Goal: Information Seeking & Learning: Compare options

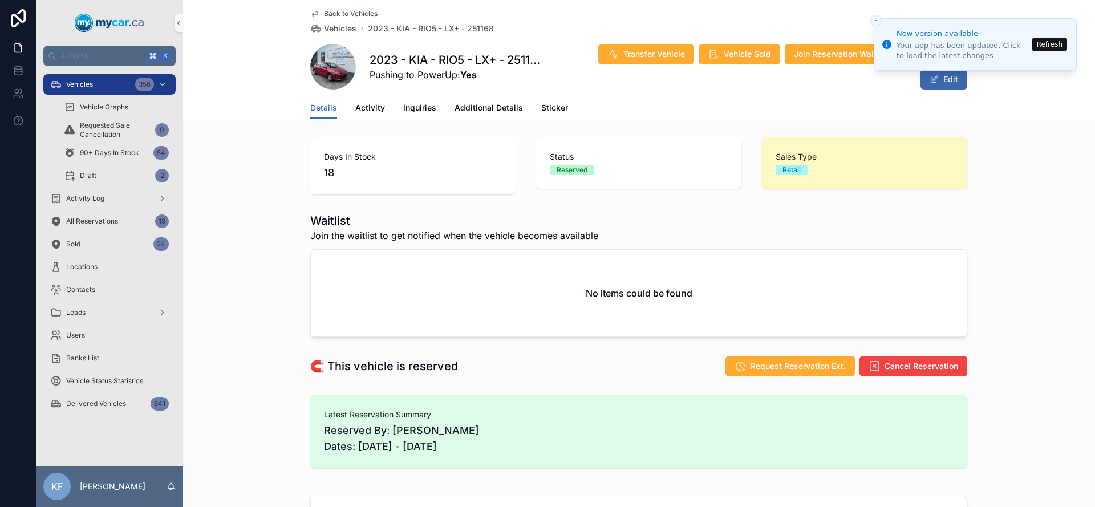
scroll to position [351, 0]
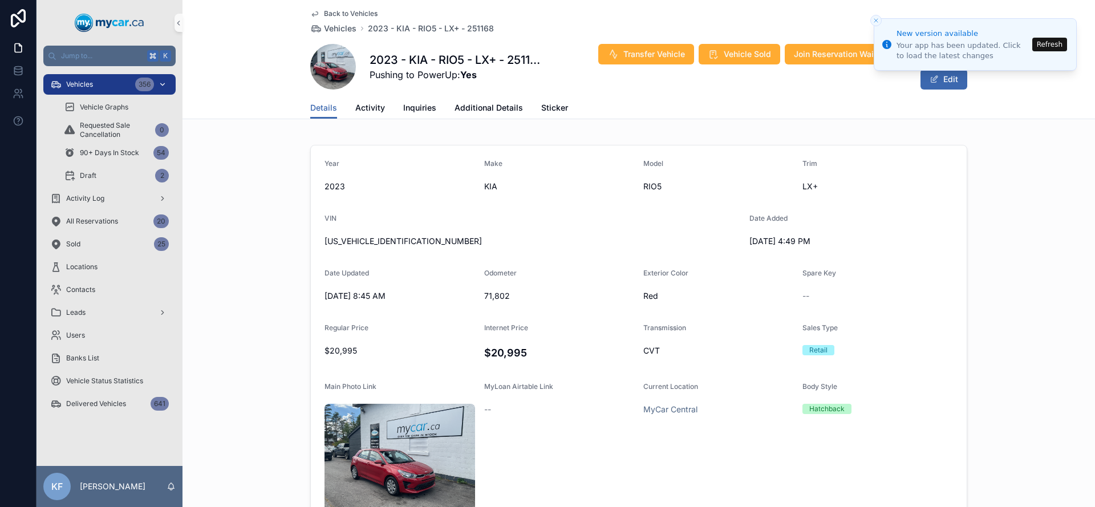
click at [128, 86] on div "Vehicles 356" at bounding box center [109, 84] width 119 height 18
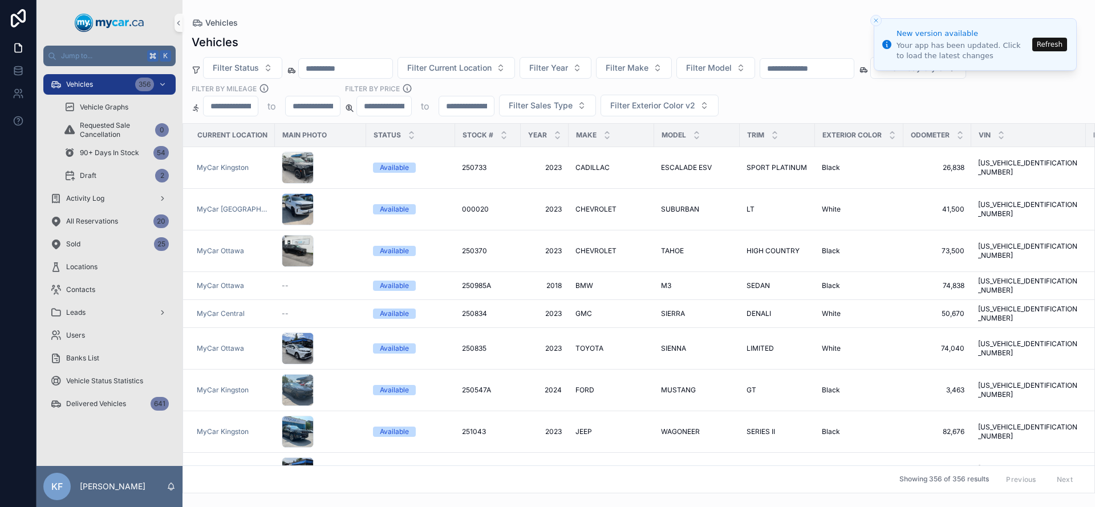
click at [783, 100] on div "Filter Status Filter Current Location Filter Year Filter Make Filter Model Filt…" at bounding box center [639, 86] width 913 height 59
click at [907, 75] on button "Filter Body Style" at bounding box center [918, 68] width 96 height 22
type input "****"
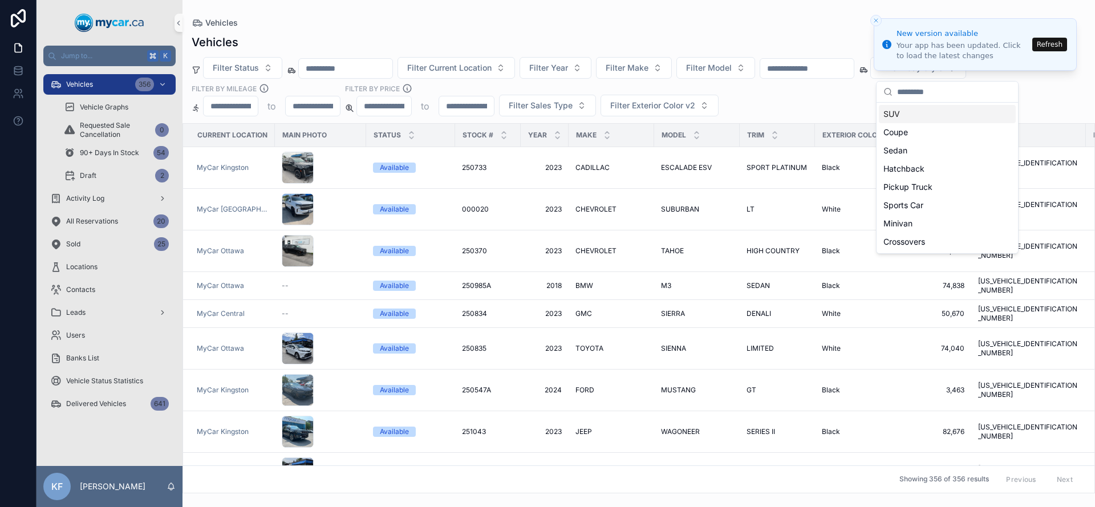
click at [824, 32] on div "Vehicles Filter Status Filter Current Location Filter Year Filter Make Filter M…" at bounding box center [639, 260] width 913 height 466
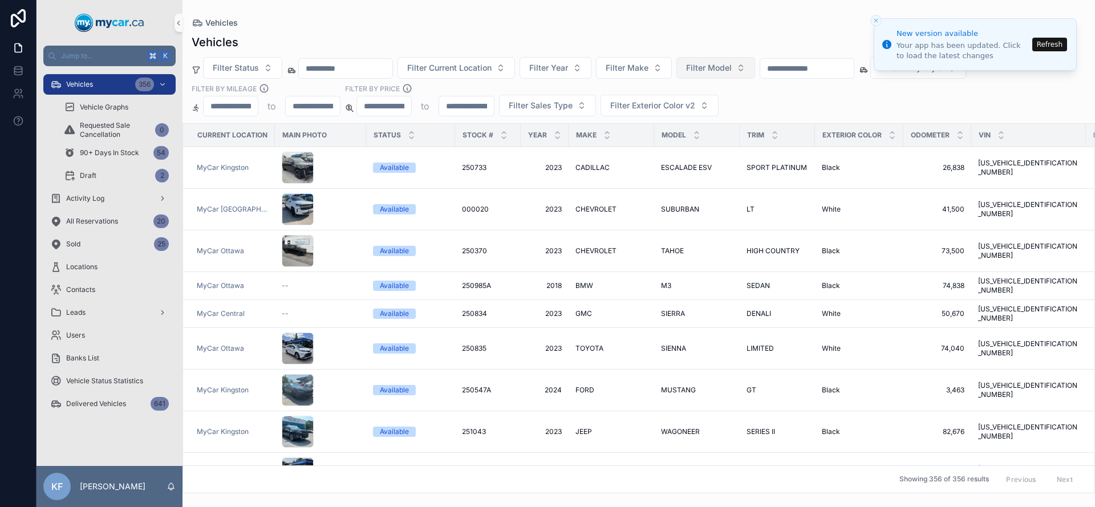
click at [755, 72] on button "Filter Model" at bounding box center [715, 68] width 79 height 22
type input "****"
click at [725, 112] on div "CARAVAN" at bounding box center [730, 114] width 137 height 18
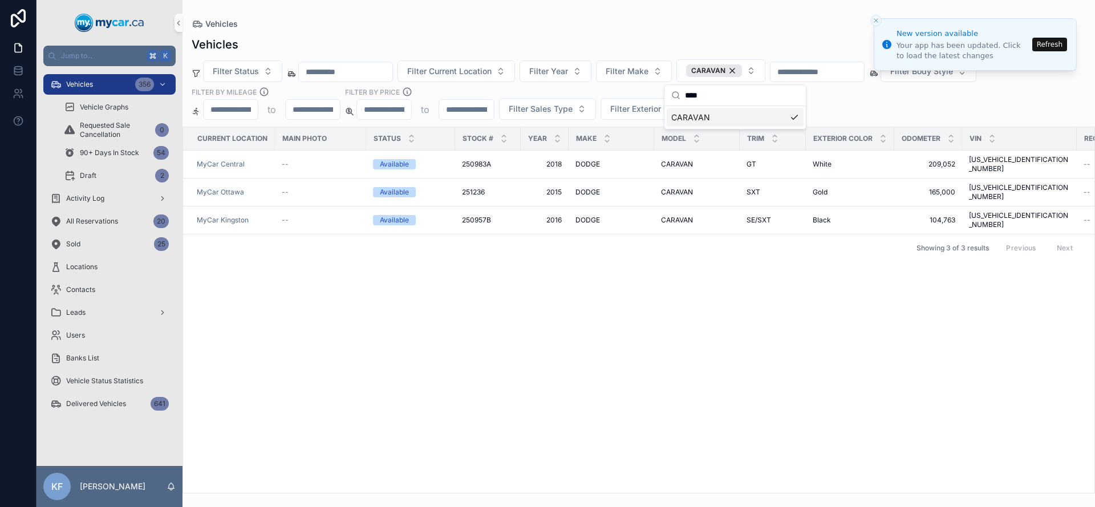
click at [503, 255] on div "Current Location Main Photo Status Stock # Year Make Model Trim Exterior Color …" at bounding box center [638, 310] width 911 height 366
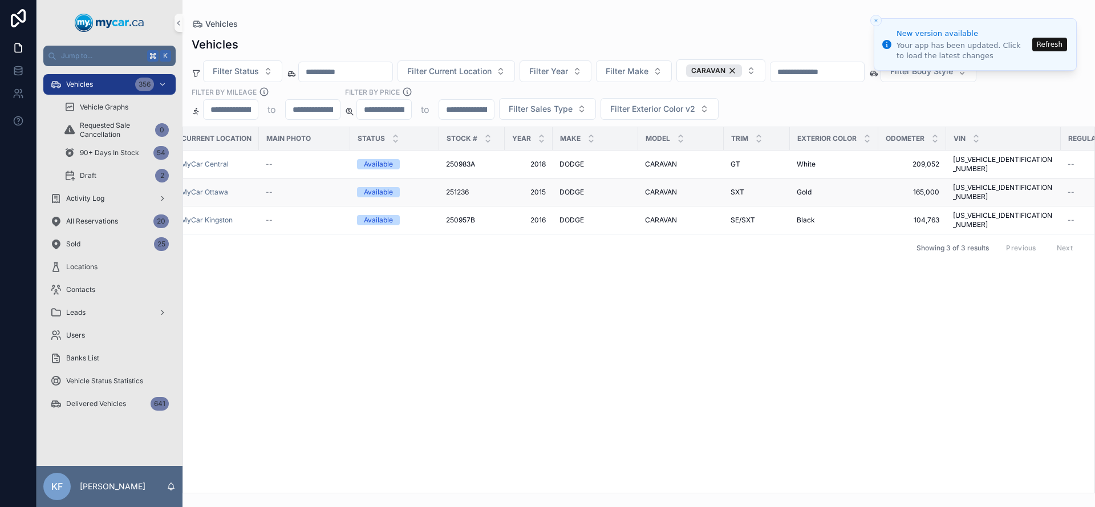
click at [649, 188] on span "CARAVAN" at bounding box center [661, 192] width 32 height 9
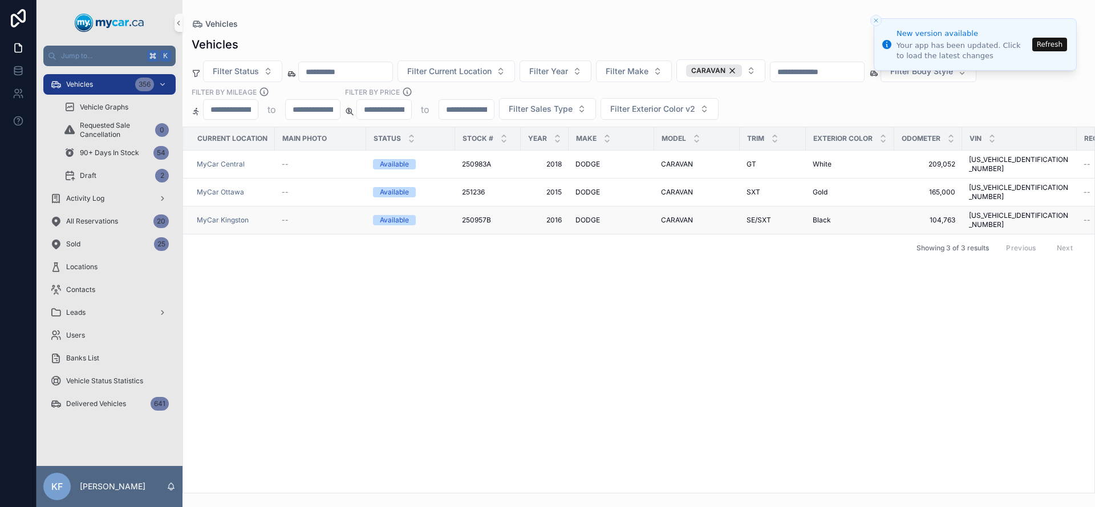
click at [484, 216] on span "250957B" at bounding box center [476, 220] width 29 height 9
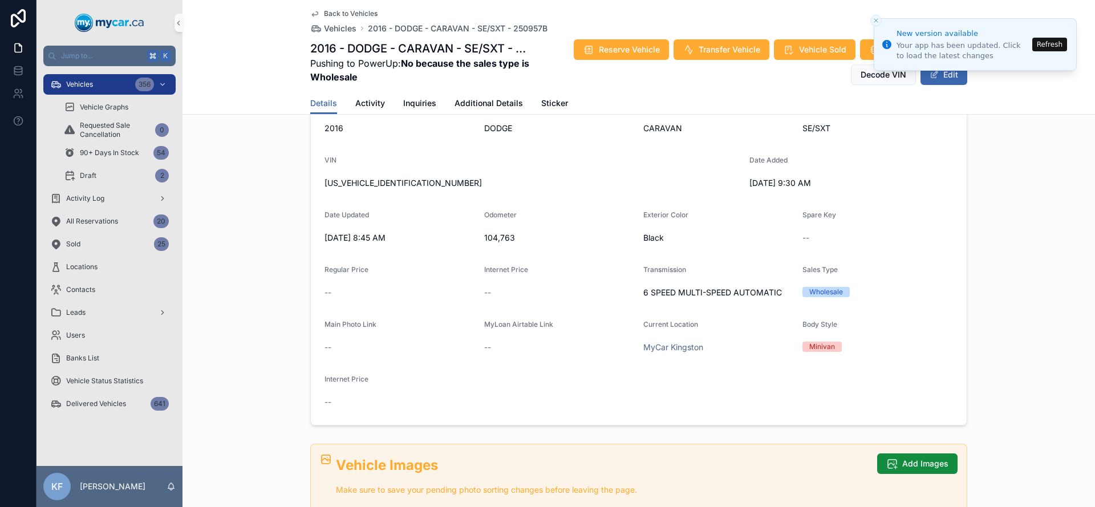
scroll to position [114, 0]
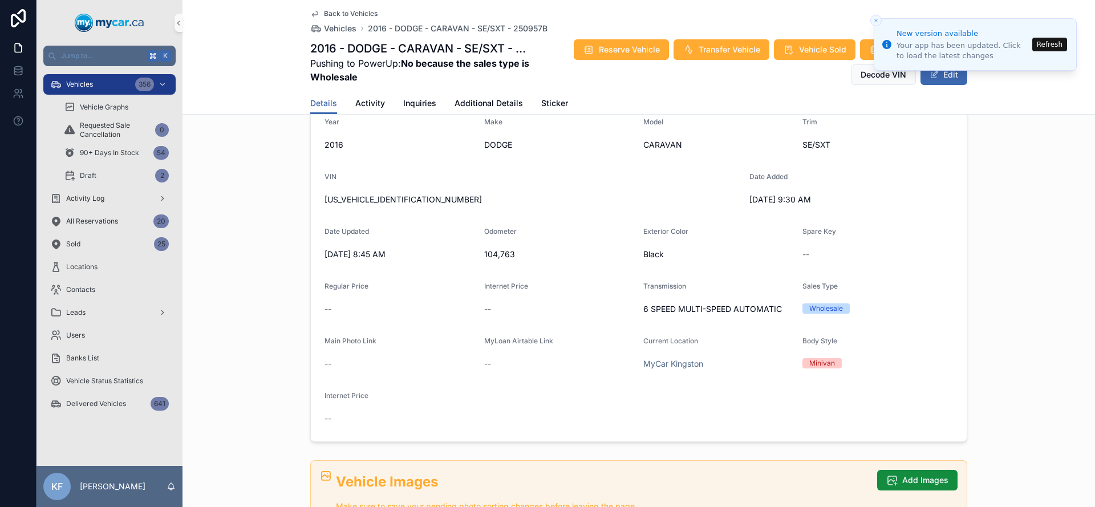
click at [136, 95] on div "Vehicles 356 Vehicle Graphs Requested Sale Cancellation 0 90+ Days In Stock 54 …" at bounding box center [110, 130] width 146 height 114
click at [136, 88] on div "356" at bounding box center [144, 85] width 19 height 14
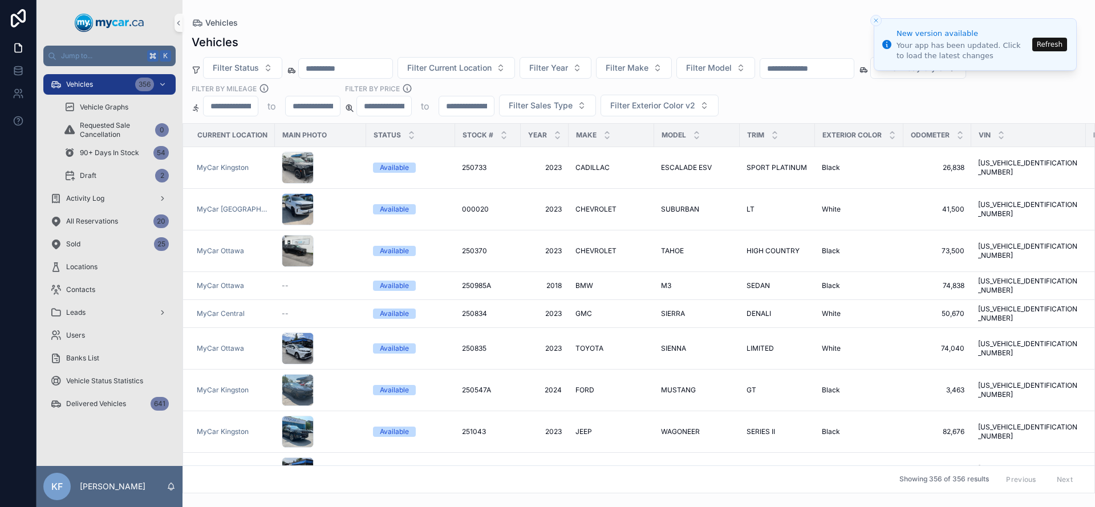
click at [801, 62] on input "scrollable content" at bounding box center [807, 68] width 94 height 16
paste input "******"
type input "******"
click at [767, 43] on div "Vehicles" at bounding box center [639, 42] width 894 height 16
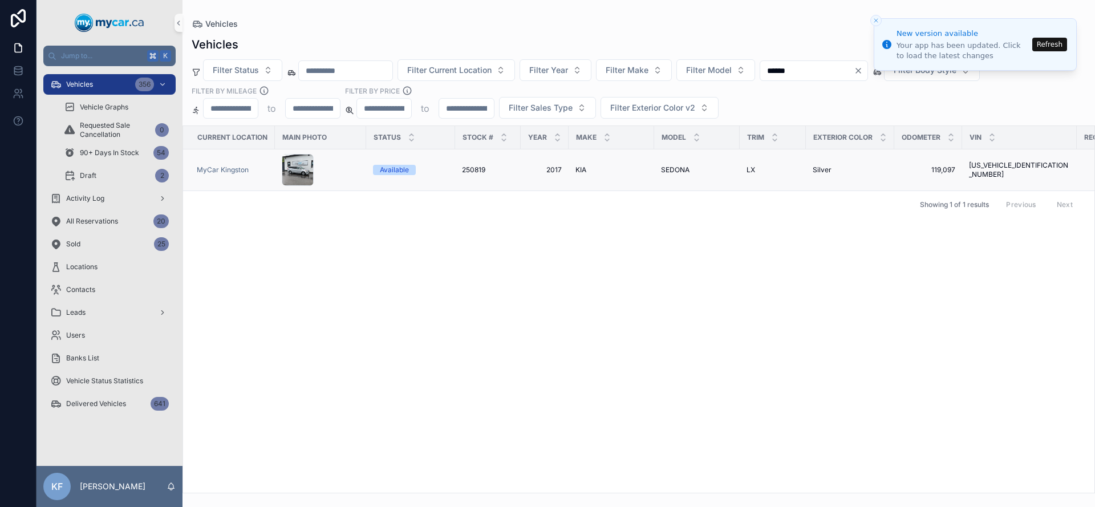
click at [433, 163] on td "Available" at bounding box center [410, 170] width 89 height 42
click at [432, 166] on div "Available" at bounding box center [410, 170] width 75 height 10
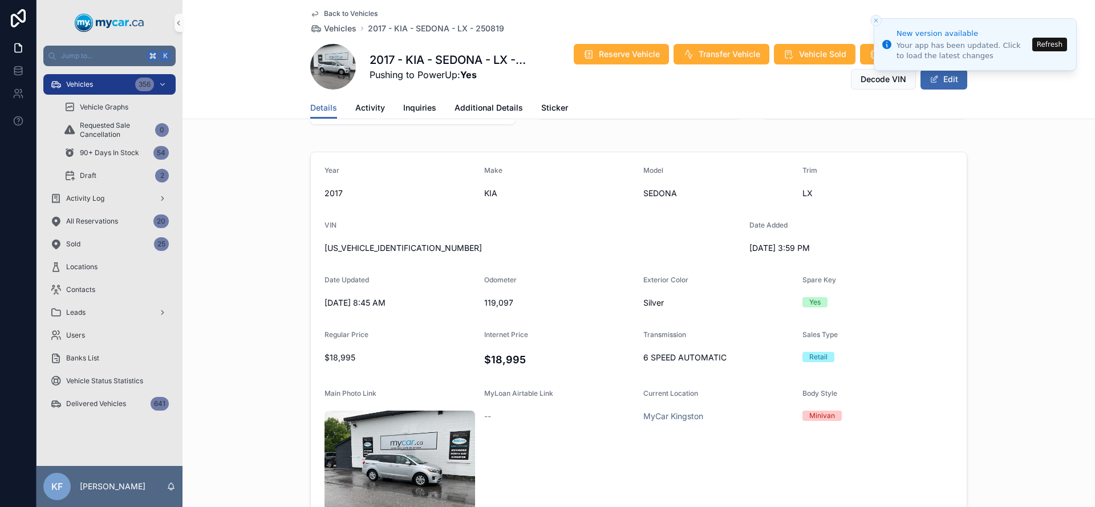
scroll to position [60, 0]
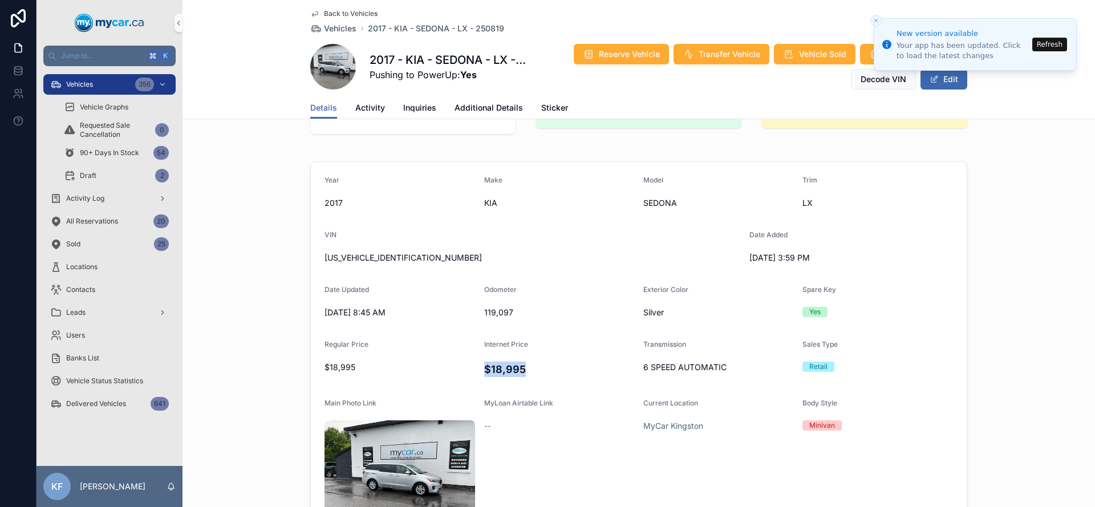
drag, startPoint x: 521, startPoint y: 372, endPoint x: 476, endPoint y: 368, distance: 45.8
click at [476, 368] on form "Year 2017 Make KIA Model SEDONA Trim LX VIN KNDMB5C12H6257473 Date Added 6/19/2…" at bounding box center [639, 383] width 656 height 443
click at [468, 366] on span "$18,995" at bounding box center [400, 367] width 151 height 11
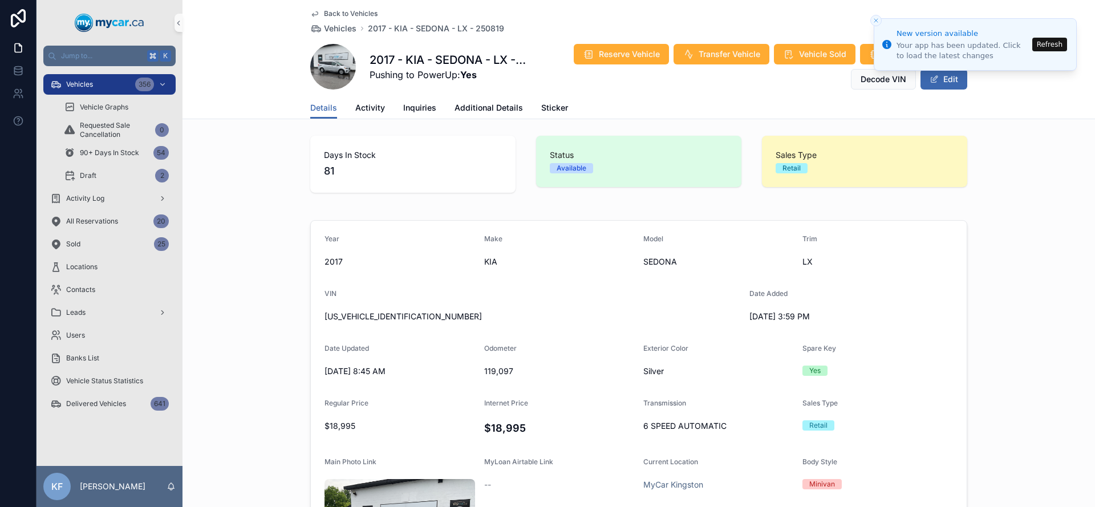
scroll to position [0, 0]
click at [456, 109] on span "Additional Details" at bounding box center [489, 107] width 68 height 11
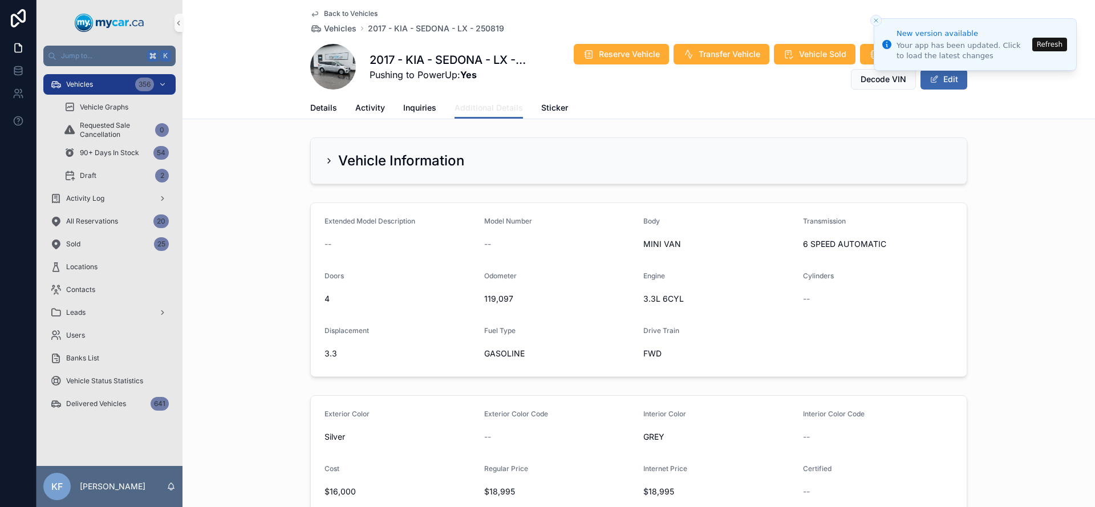
scroll to position [2, 0]
click at [95, 90] on div "Vehicles 356" at bounding box center [109, 84] width 119 height 18
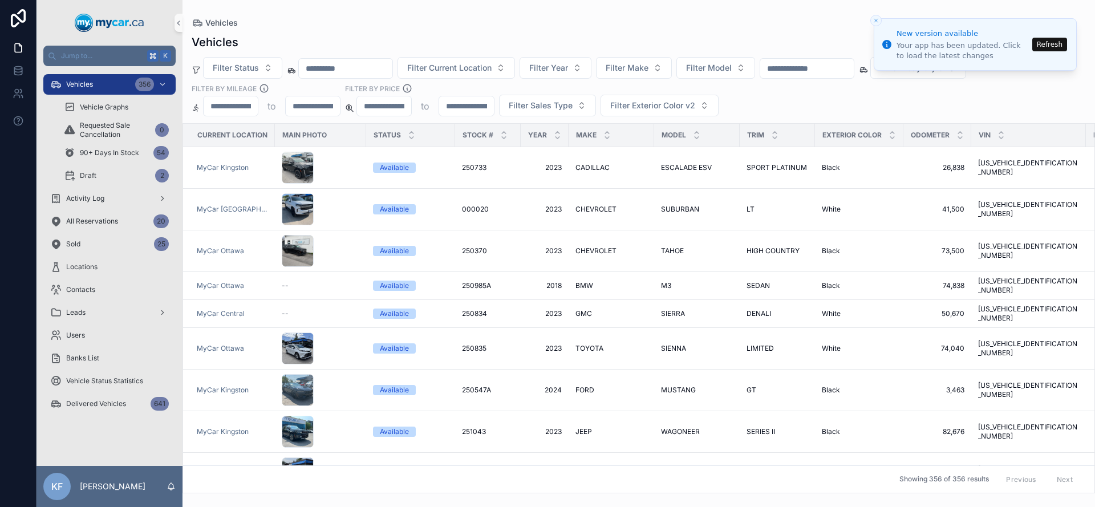
click at [813, 67] on input "scrollable content" at bounding box center [807, 68] width 94 height 16
paste input "******"
type input "******"
click at [744, 32] on div "Vehicles Filter Status Filter Current Location Filter Year Filter Make Filter M…" at bounding box center [639, 260] width 913 height 466
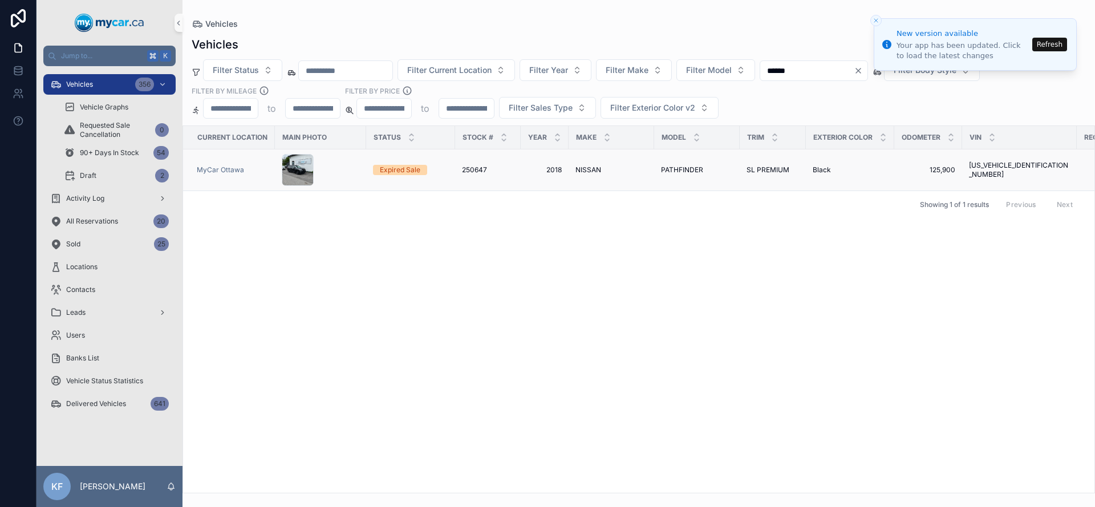
click at [467, 178] on td "250647 250647" at bounding box center [488, 170] width 66 height 42
click at [463, 172] on span "250647" at bounding box center [474, 169] width 25 height 9
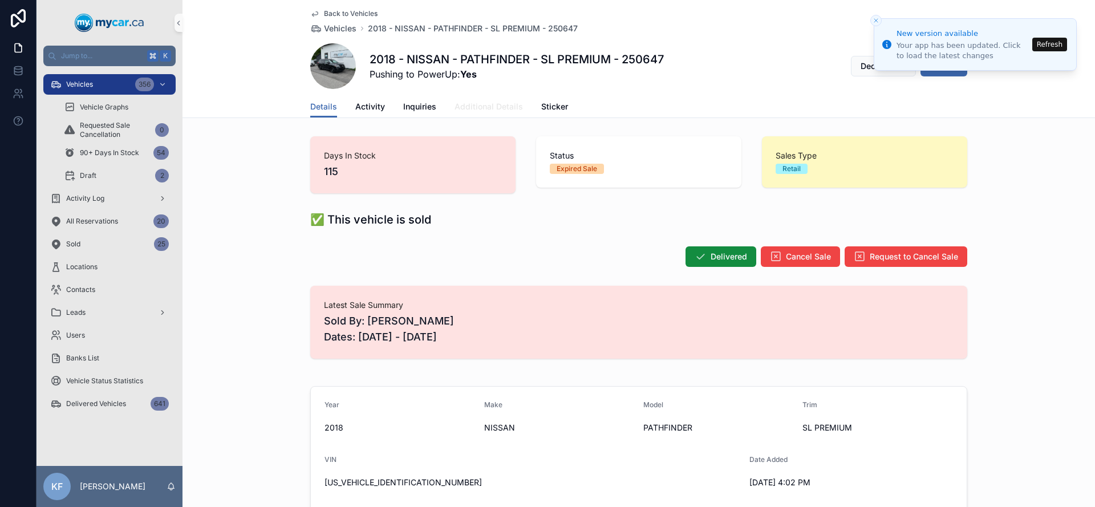
click at [487, 108] on span "Additional Details" at bounding box center [489, 106] width 68 height 11
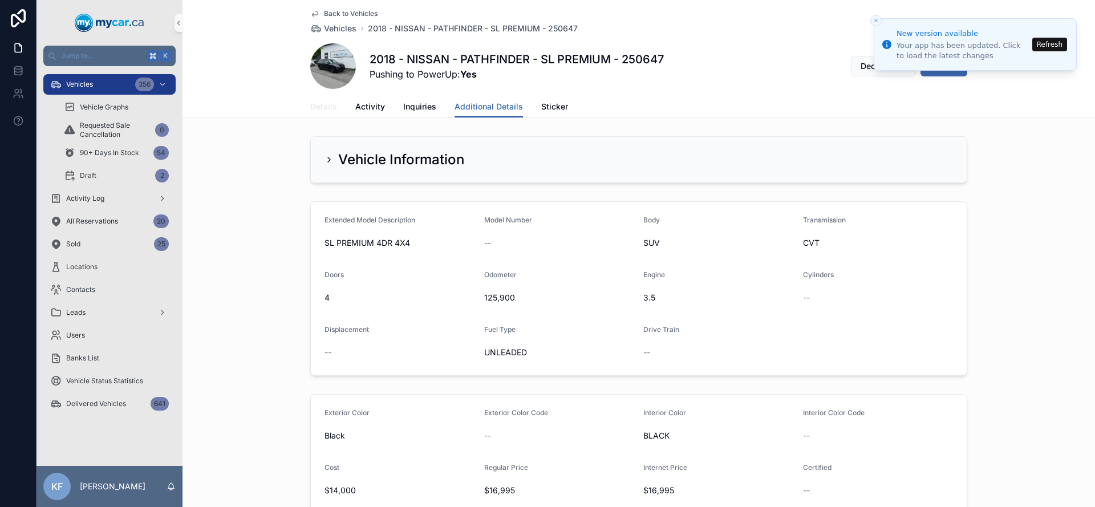
click at [313, 108] on span "Details" at bounding box center [323, 106] width 27 height 11
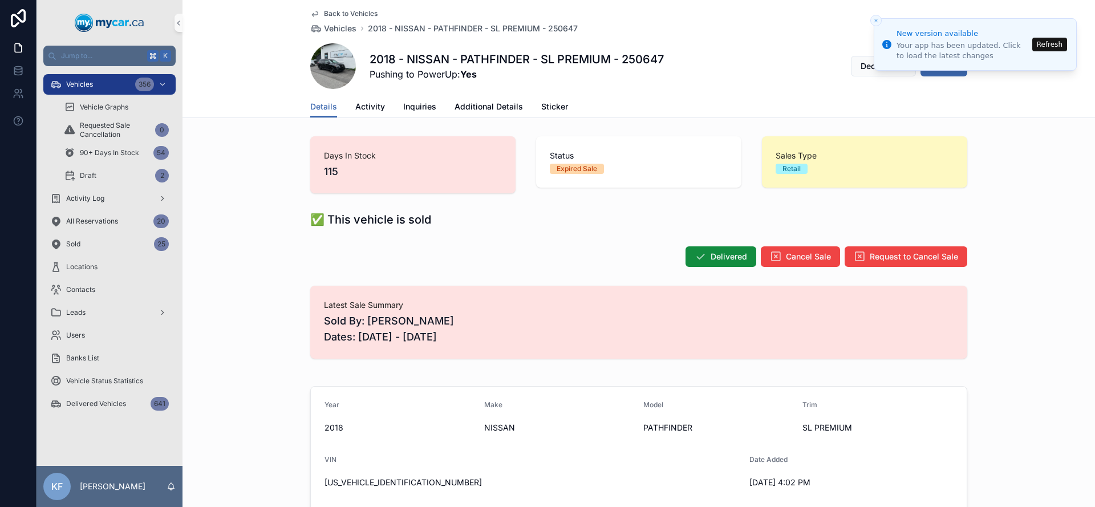
click at [501, 342] on span "Sold By: Tim Sen Dates: 07/04/2025 - 07/05/2025" at bounding box center [639, 329] width 630 height 32
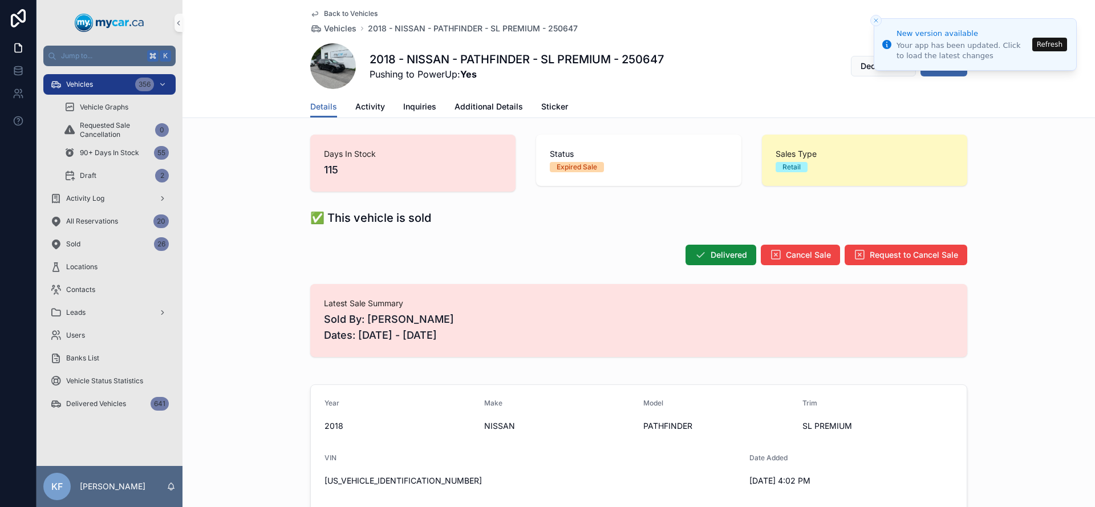
scroll to position [2, 0]
click at [376, 99] on link "Activity" at bounding box center [370, 107] width 30 height 23
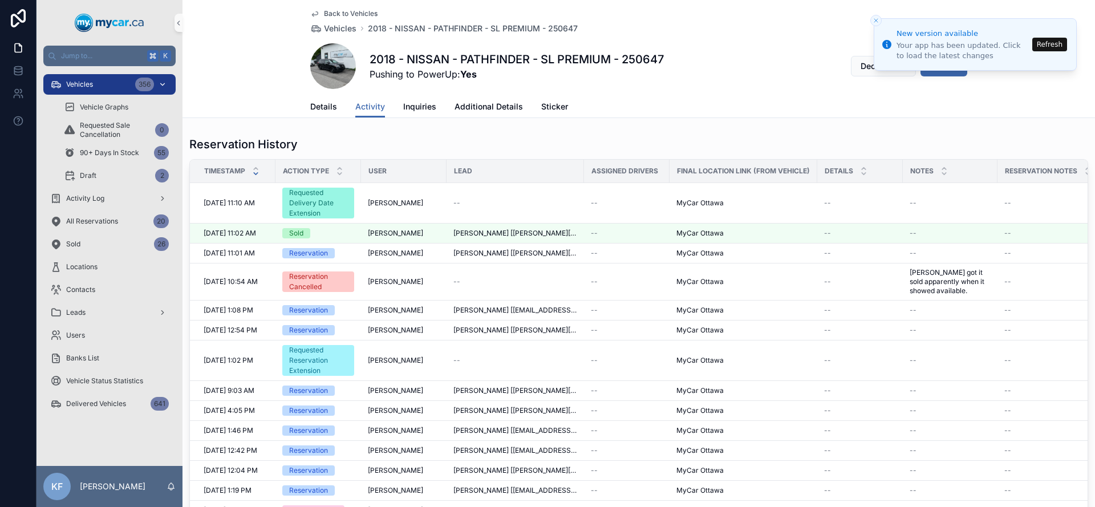
click at [128, 87] on div "Vehicles 356" at bounding box center [109, 84] width 119 height 18
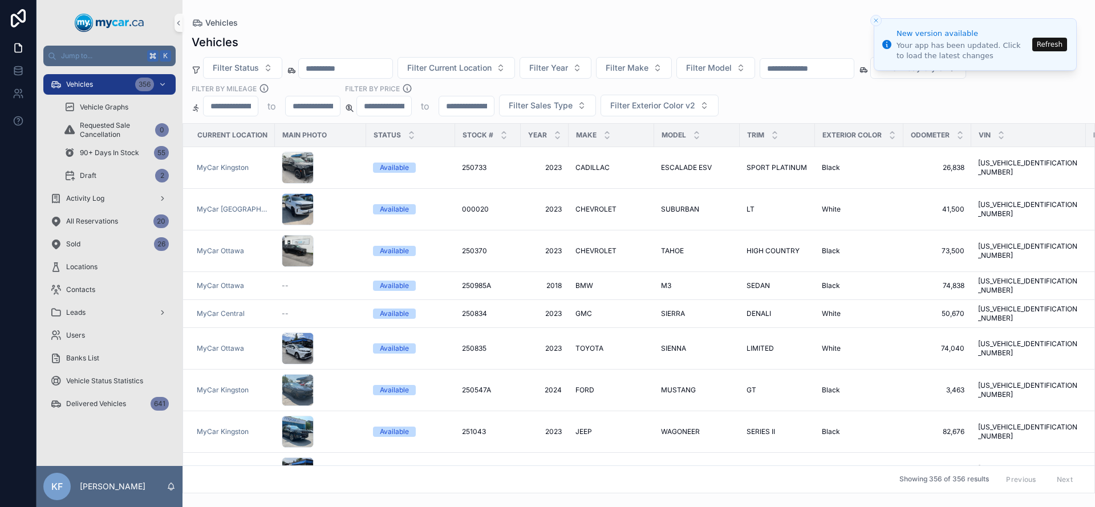
click at [1047, 45] on button "Refresh" at bounding box center [1049, 45] width 35 height 14
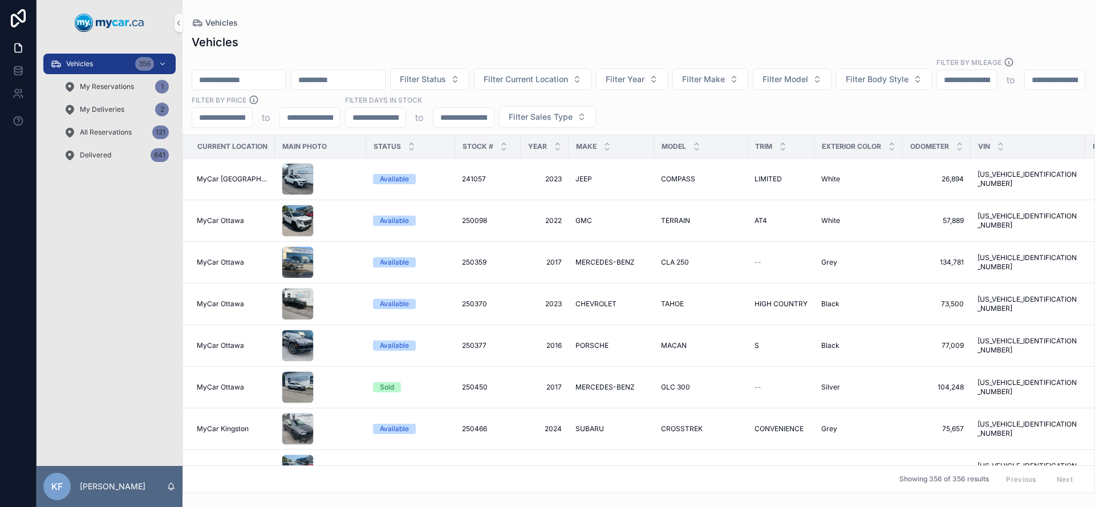
click at [1025, 88] on input "scrollable content" at bounding box center [1055, 80] width 60 height 16
click at [795, 87] on div "Filter Status Filter Current Location Filter Year Filter Make Filter Model Filt…" at bounding box center [639, 92] width 913 height 71
click at [252, 110] on input "scrollable content" at bounding box center [222, 118] width 60 height 16
type input "*****"
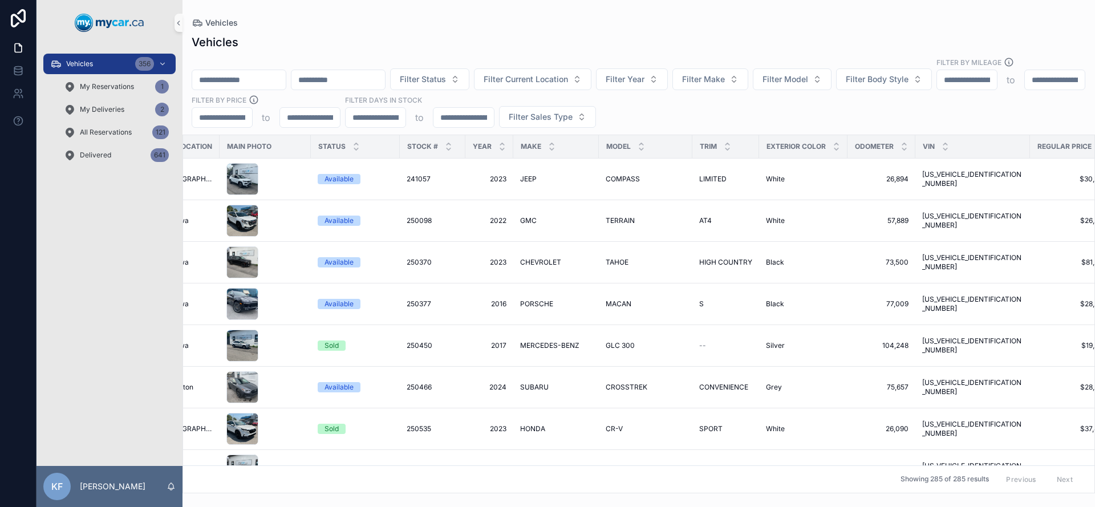
scroll to position [0, 43]
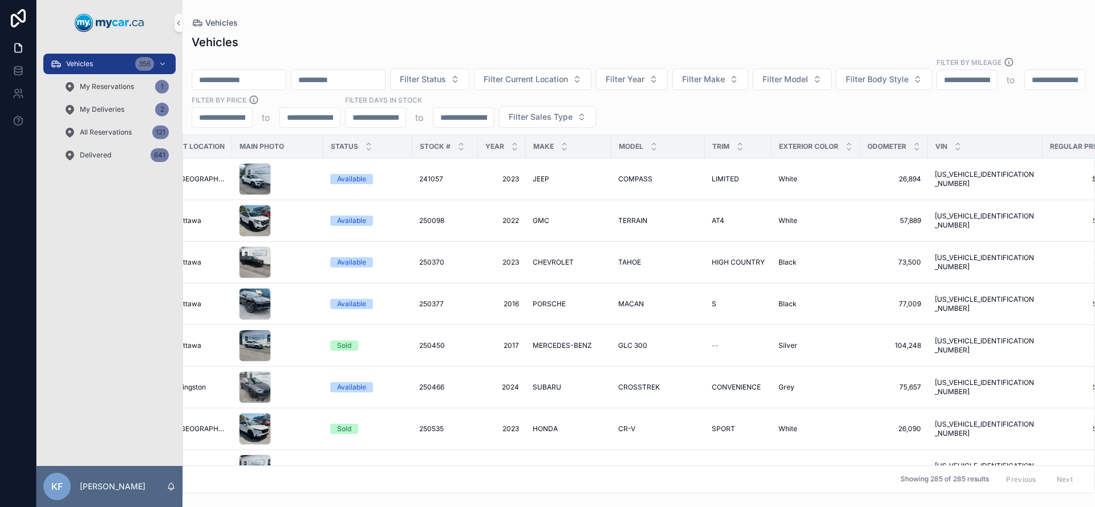
click at [252, 110] on input "*****" at bounding box center [222, 118] width 60 height 16
type input "**"
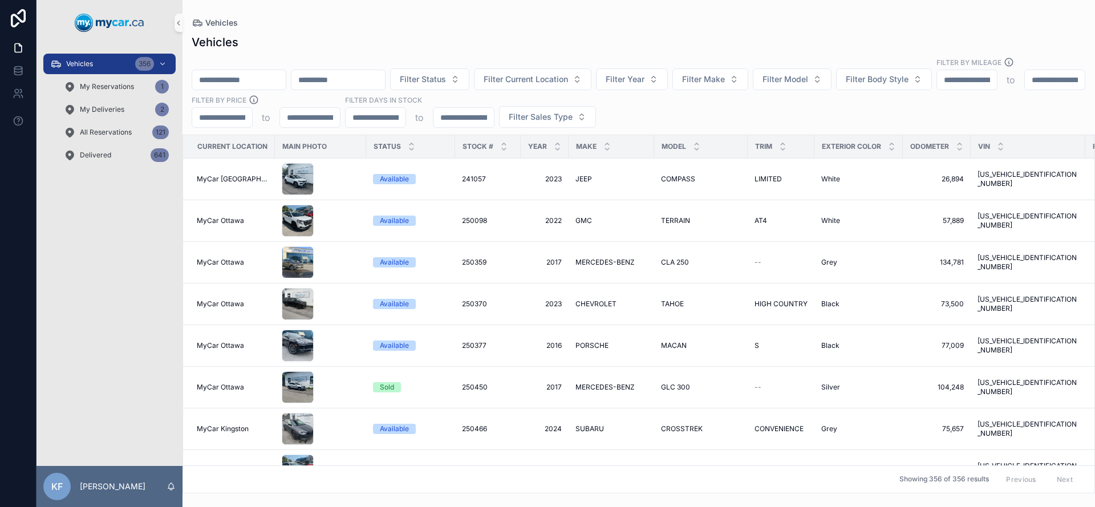
click at [840, 93] on div "Filter Status Filter Current Location Filter Year Filter Make Filter Model Filt…" at bounding box center [639, 92] width 913 height 71
click at [252, 110] on input "scrollable content" at bounding box center [222, 118] width 60 height 16
type input "*****"
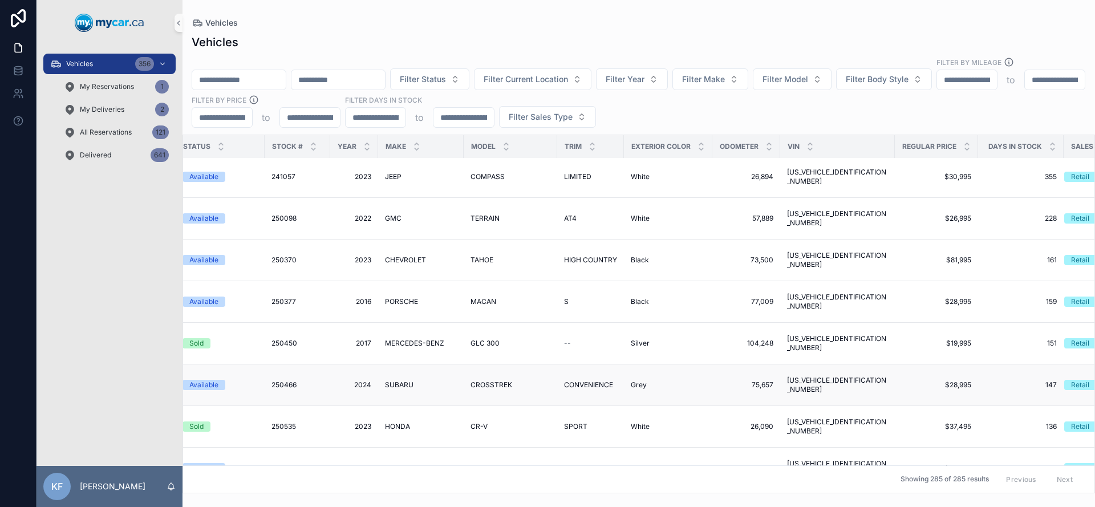
scroll to position [0, 191]
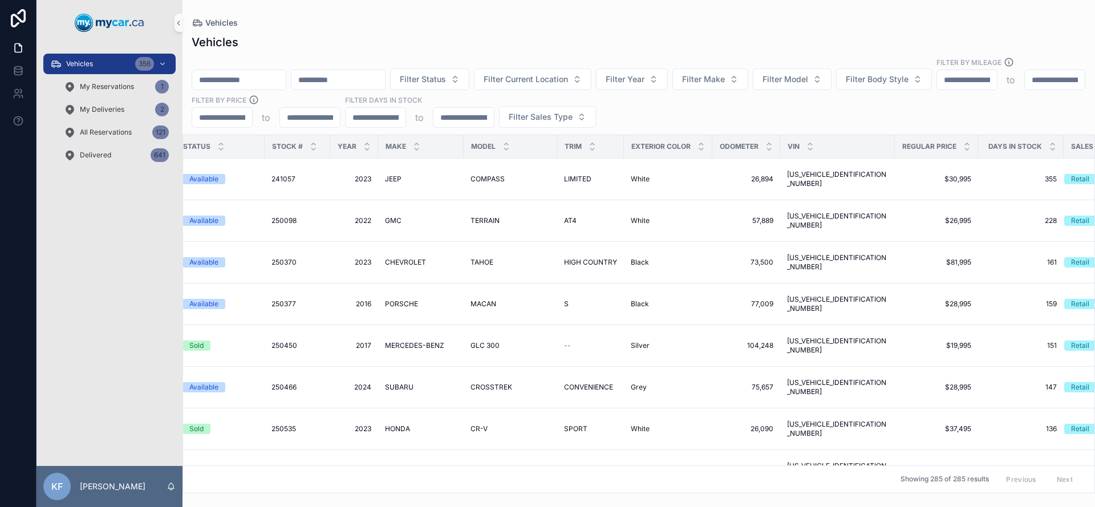
click at [252, 110] on input "*****" at bounding box center [222, 118] width 60 height 16
click at [341, 95] on div "FILTER BY PRICE" at bounding box center [266, 101] width 149 height 13
click at [340, 110] on input "scrollable content" at bounding box center [310, 118] width 60 height 16
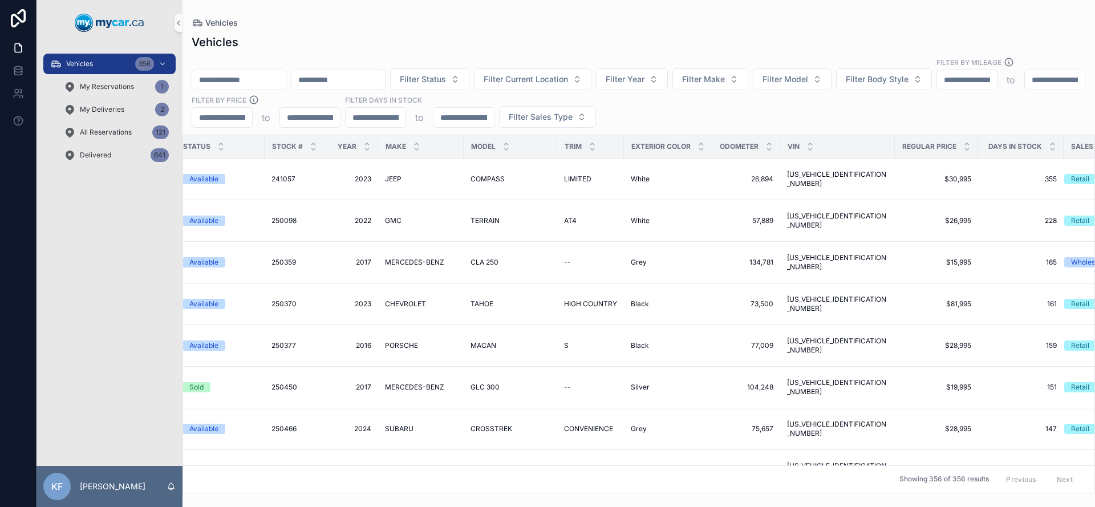
type input "*****"
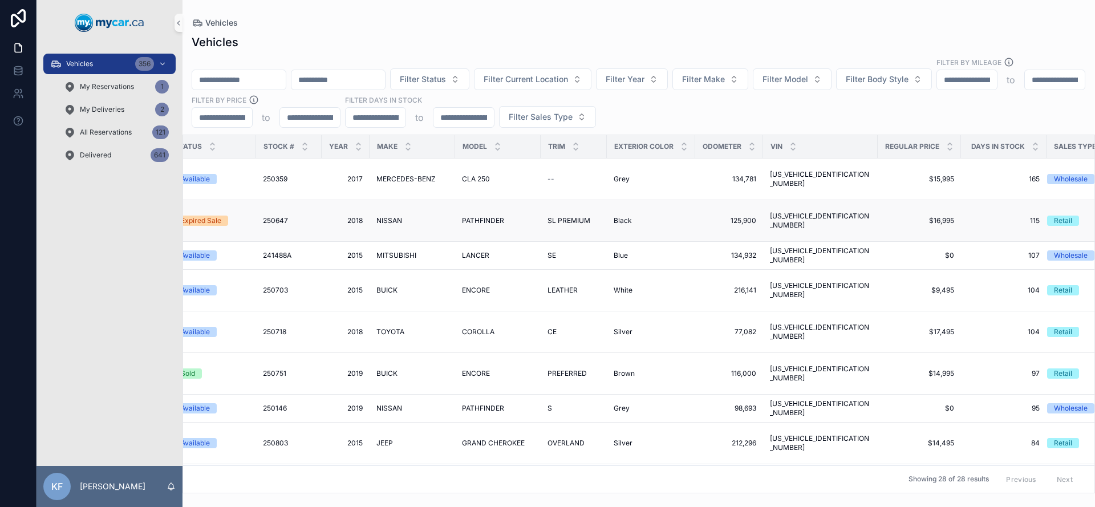
scroll to position [0, 198]
click at [947, 145] on icon "scrollable content" at bounding box center [950, 148] width 7 height 7
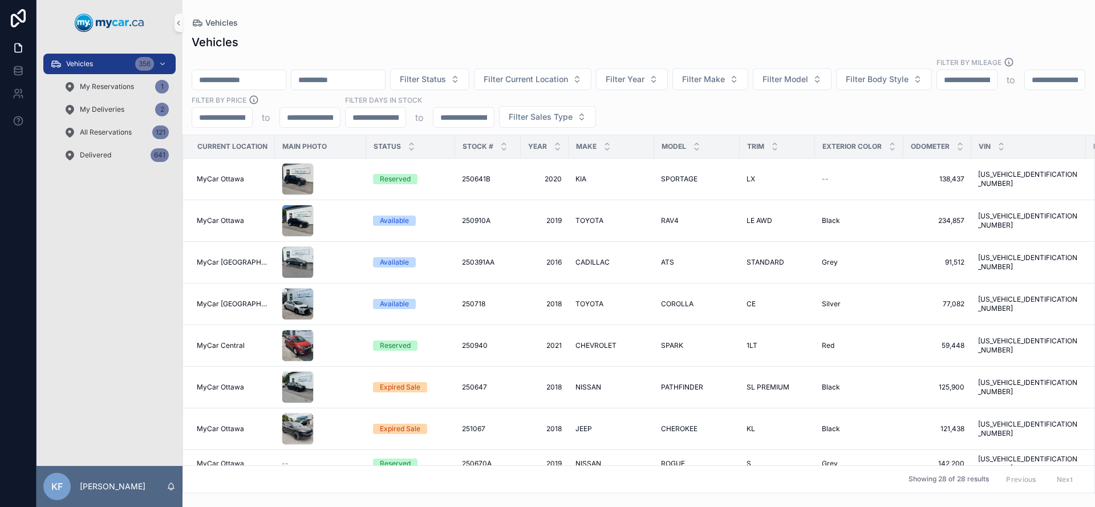
click at [904, 138] on div "Odometer" at bounding box center [937, 147] width 67 height 22
drag, startPoint x: 902, startPoint y: 139, endPoint x: 876, endPoint y: 143, distance: 27.1
click at [876, 143] on th "Exterior Color" at bounding box center [859, 146] width 88 height 23
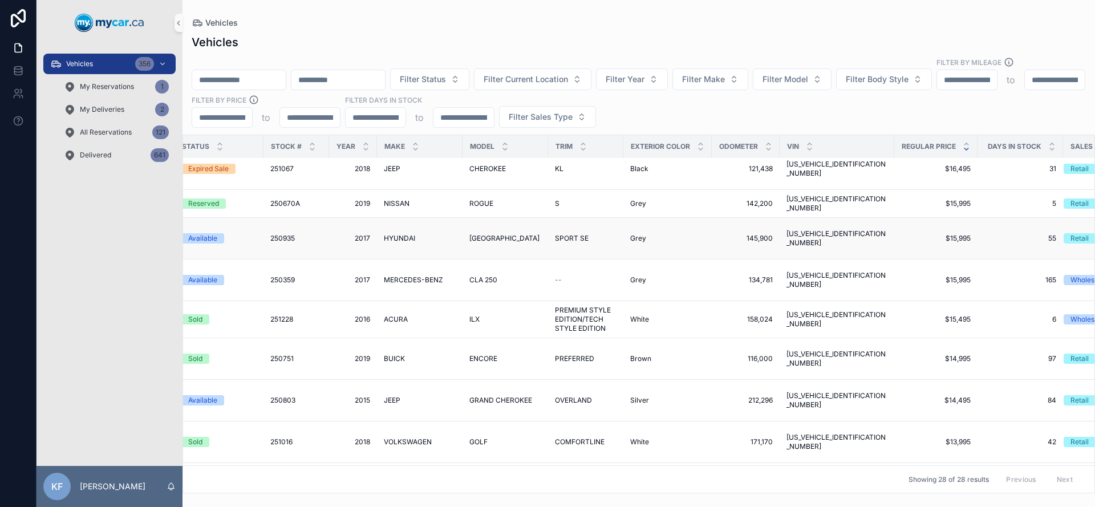
scroll to position [260, 192]
